Goal: Transaction & Acquisition: Purchase product/service

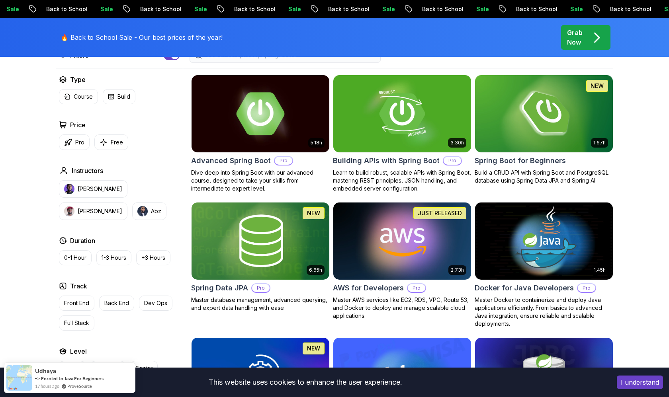
scroll to position [219, 0]
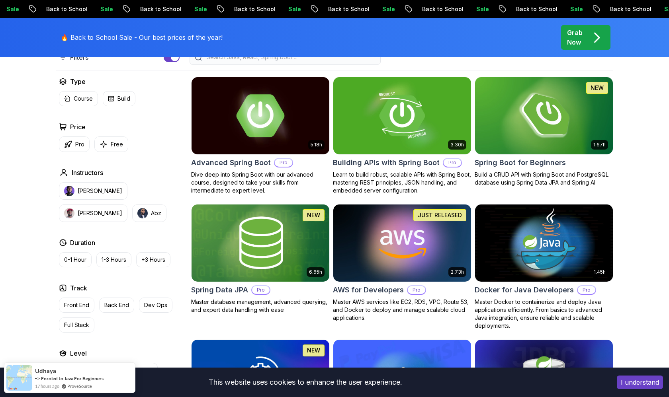
click at [293, 112] on img at bounding box center [260, 115] width 145 height 81
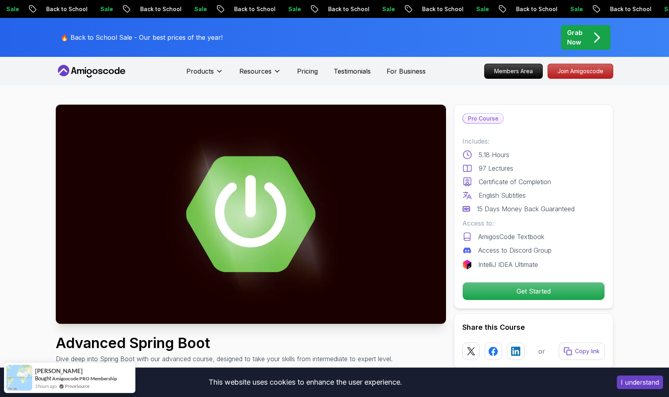
click at [600, 73] on p "Join Amigoscode" at bounding box center [581, 72] width 62 height 14
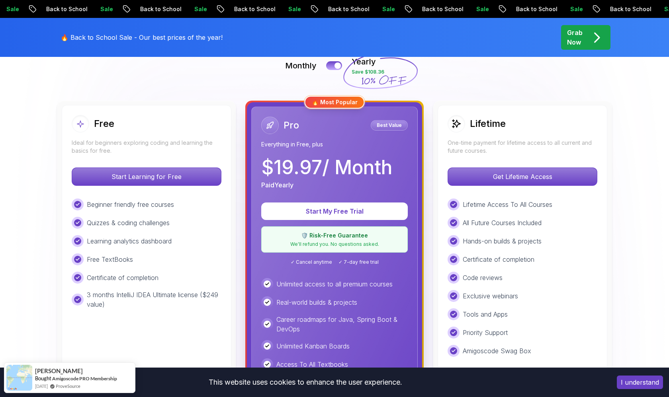
scroll to position [186, 0]
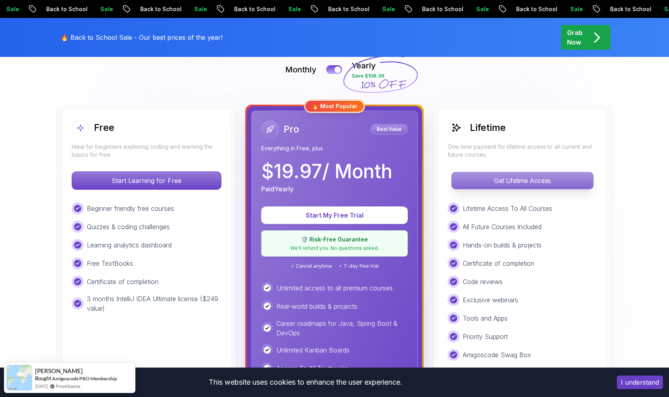
click at [483, 178] on p "Get Lifetime Access" at bounding box center [522, 180] width 141 height 17
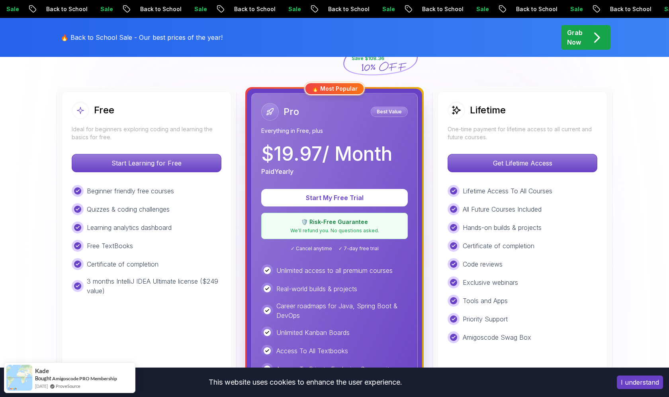
scroll to position [204, 0]
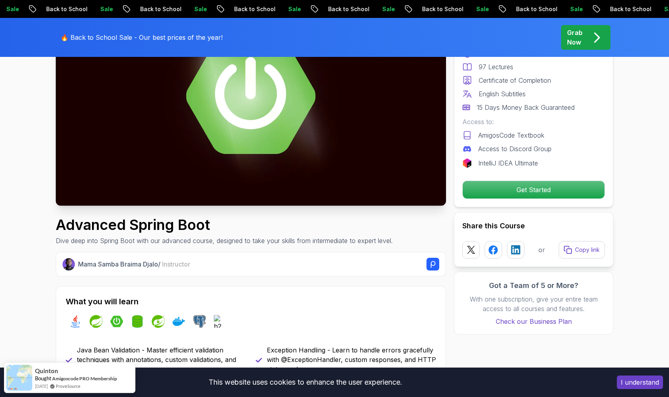
scroll to position [117, 0]
